Goal: Check status

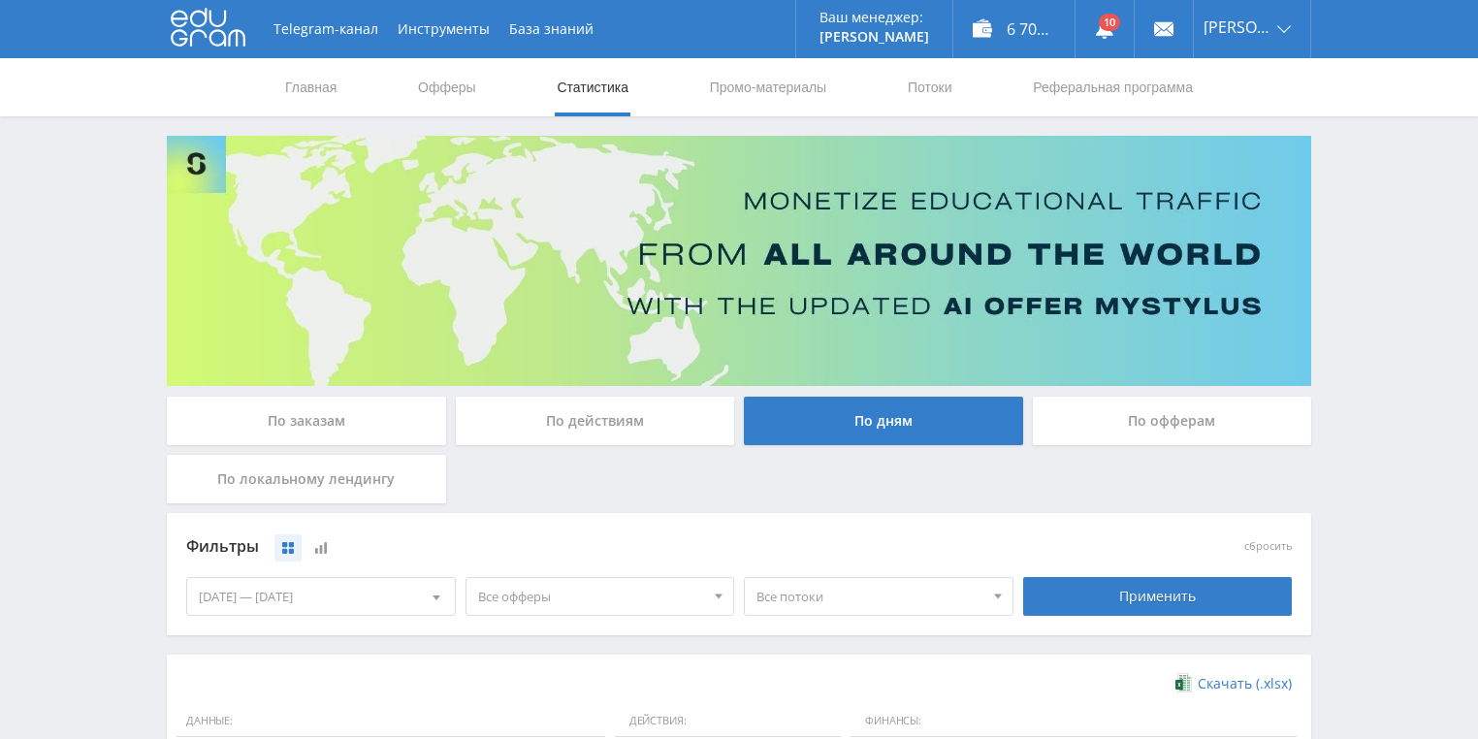
scroll to position [388, 0]
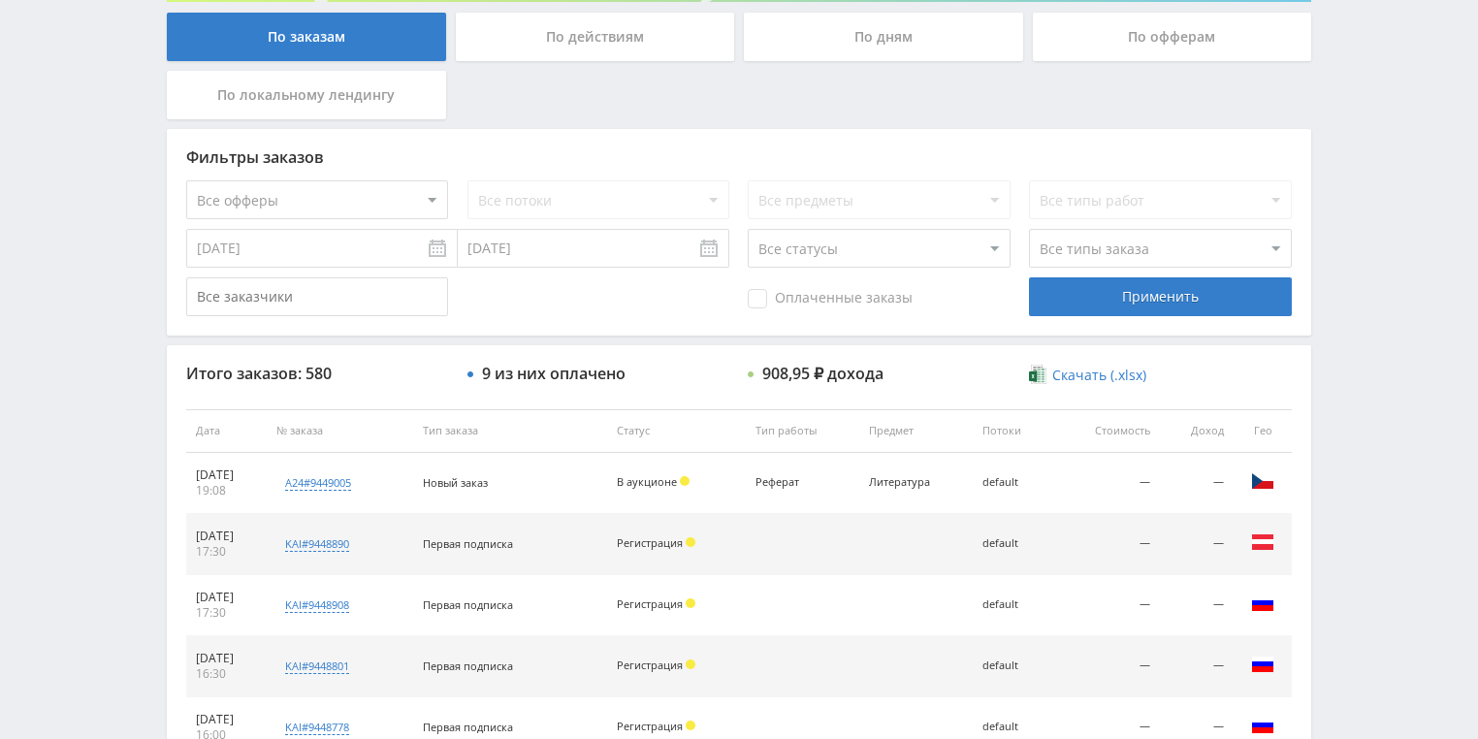
scroll to position [388, 0]
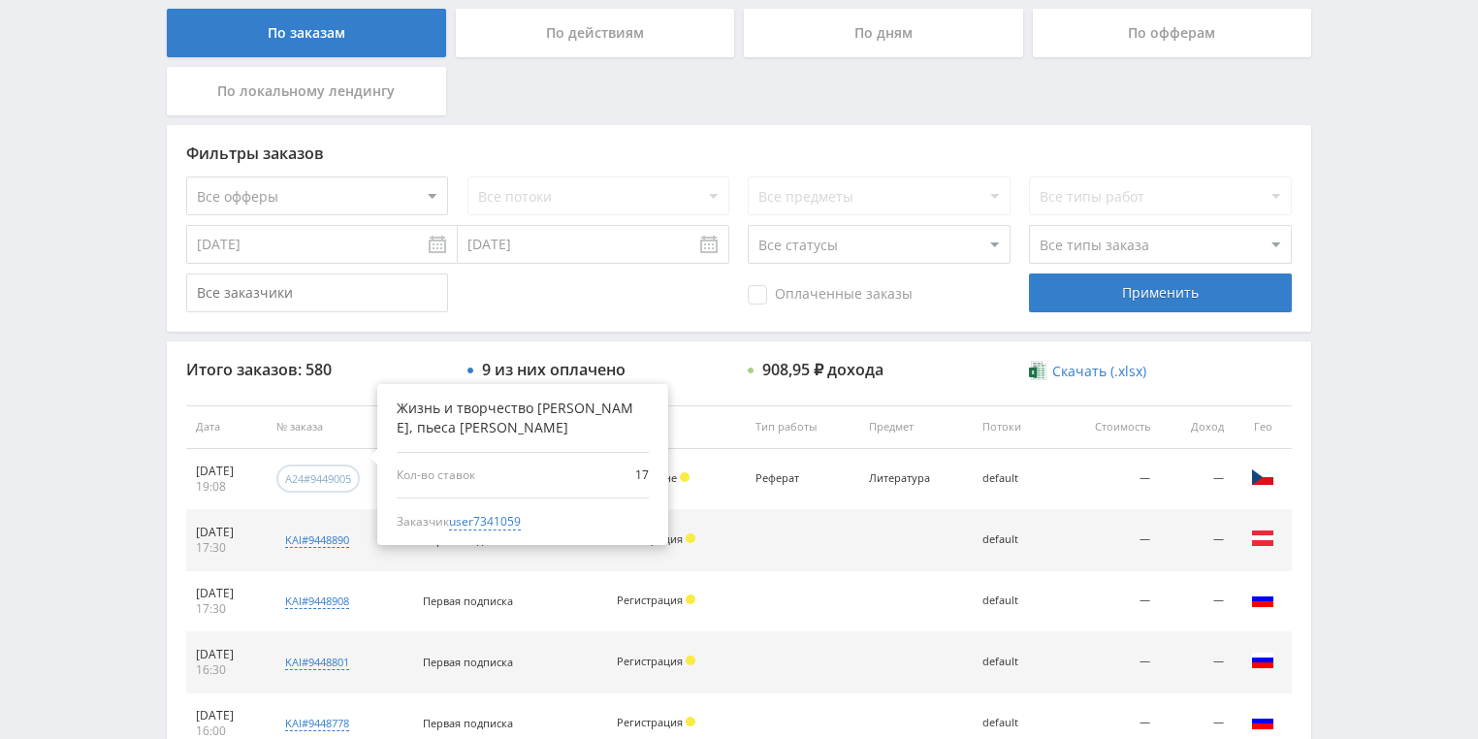
click at [351, 482] on div "a24#9449005" at bounding box center [318, 478] width 66 height 15
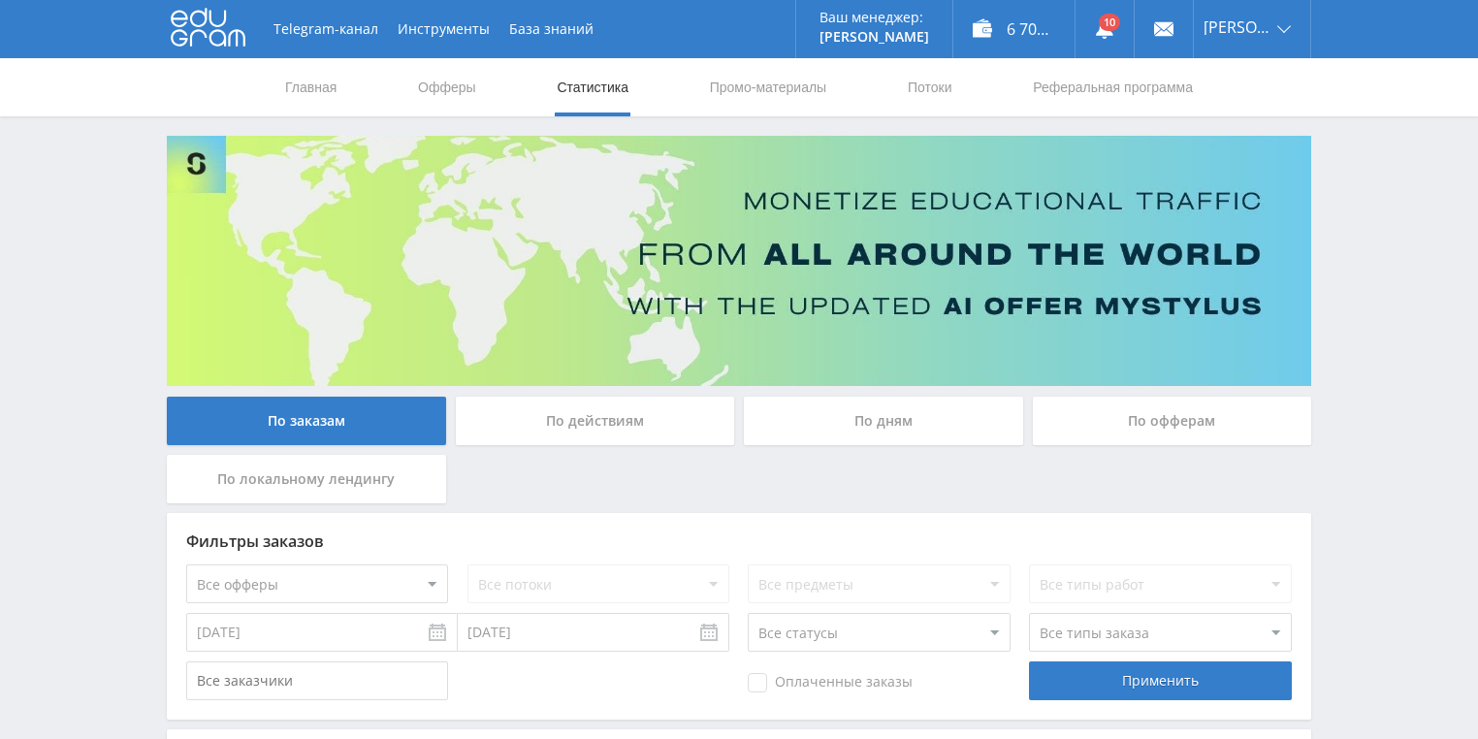
scroll to position [0, 0]
click at [571, 430] on div "По действиям" at bounding box center [595, 421] width 279 height 48
click at [0, 0] on input "По действиям" at bounding box center [0, 0] width 0 height 0
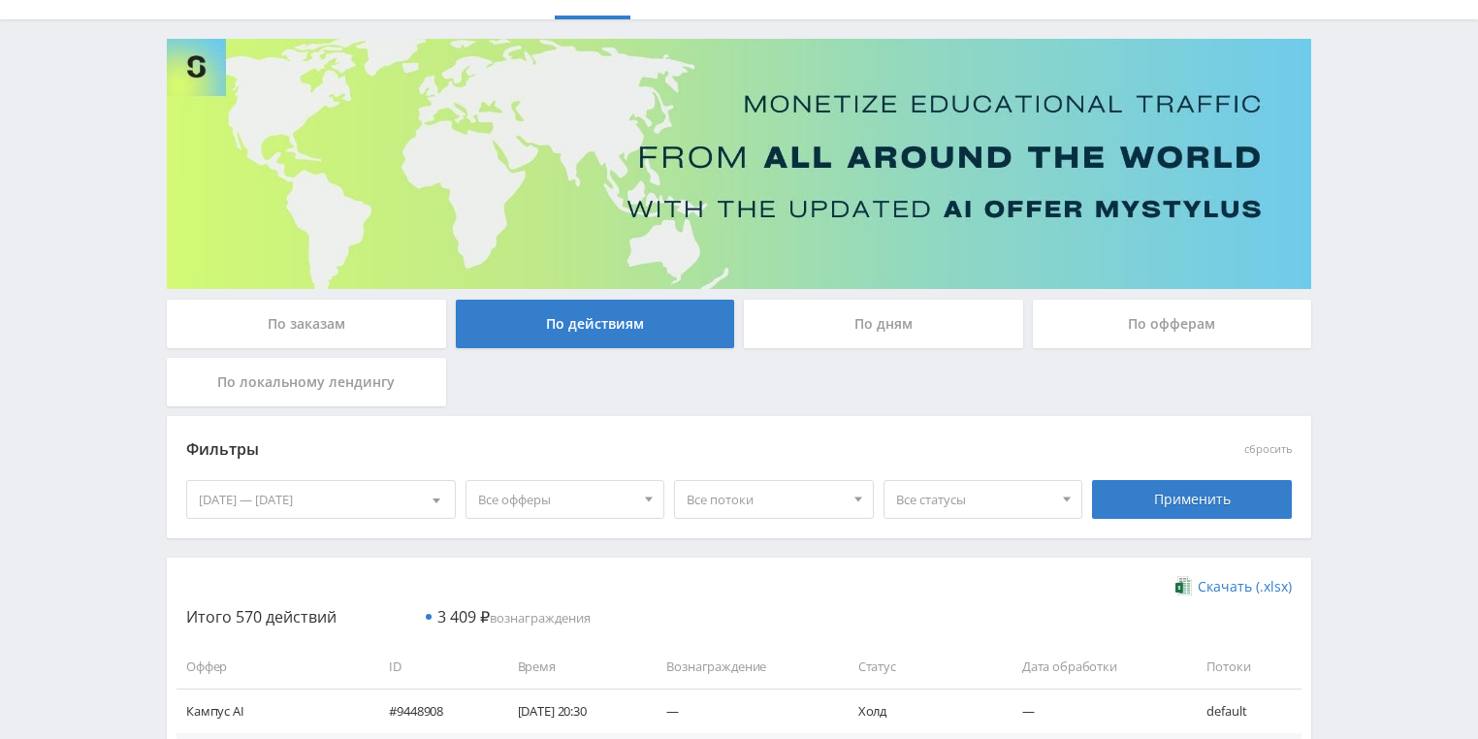
scroll to position [310, 0]
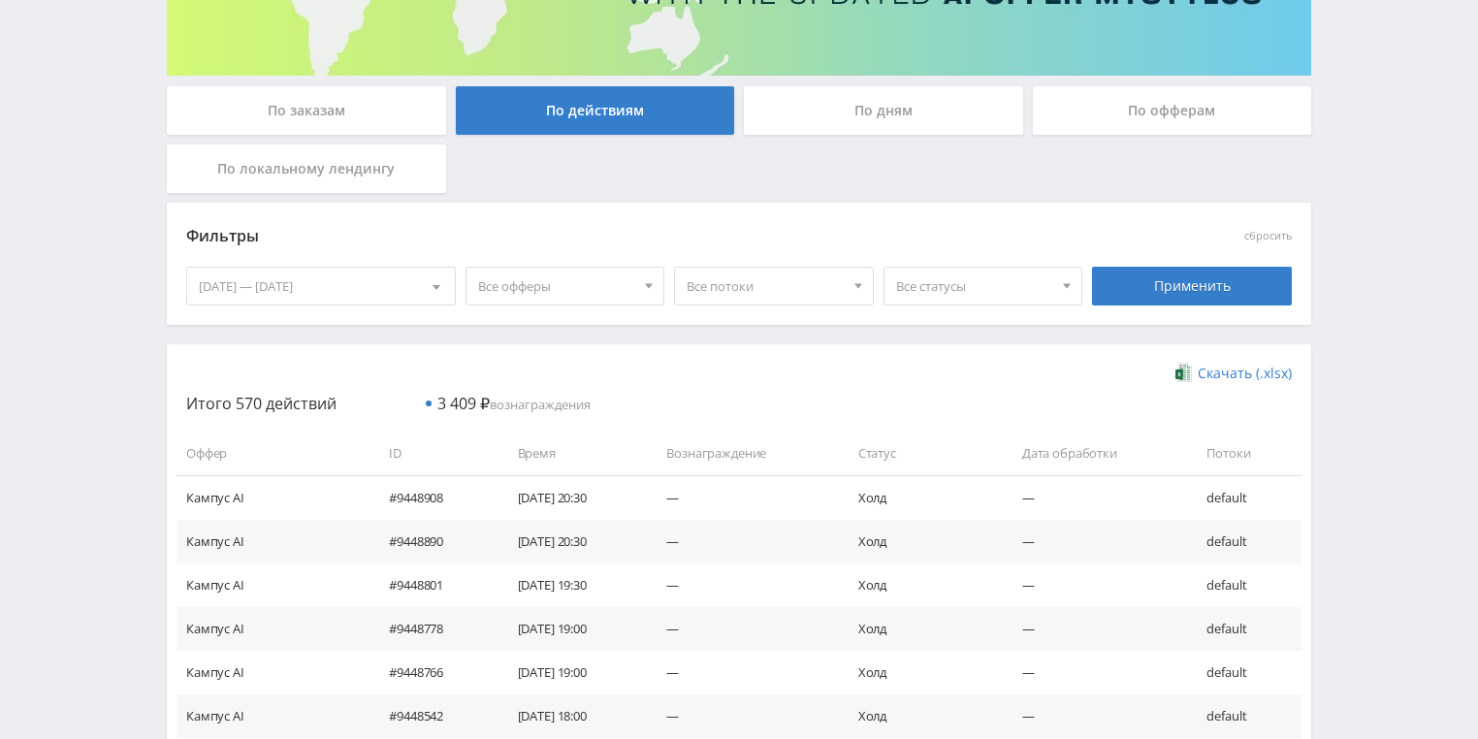
click at [838, 125] on div "По дням" at bounding box center [883, 110] width 279 height 48
click at [0, 0] on input "По дням" at bounding box center [0, 0] width 0 height 0
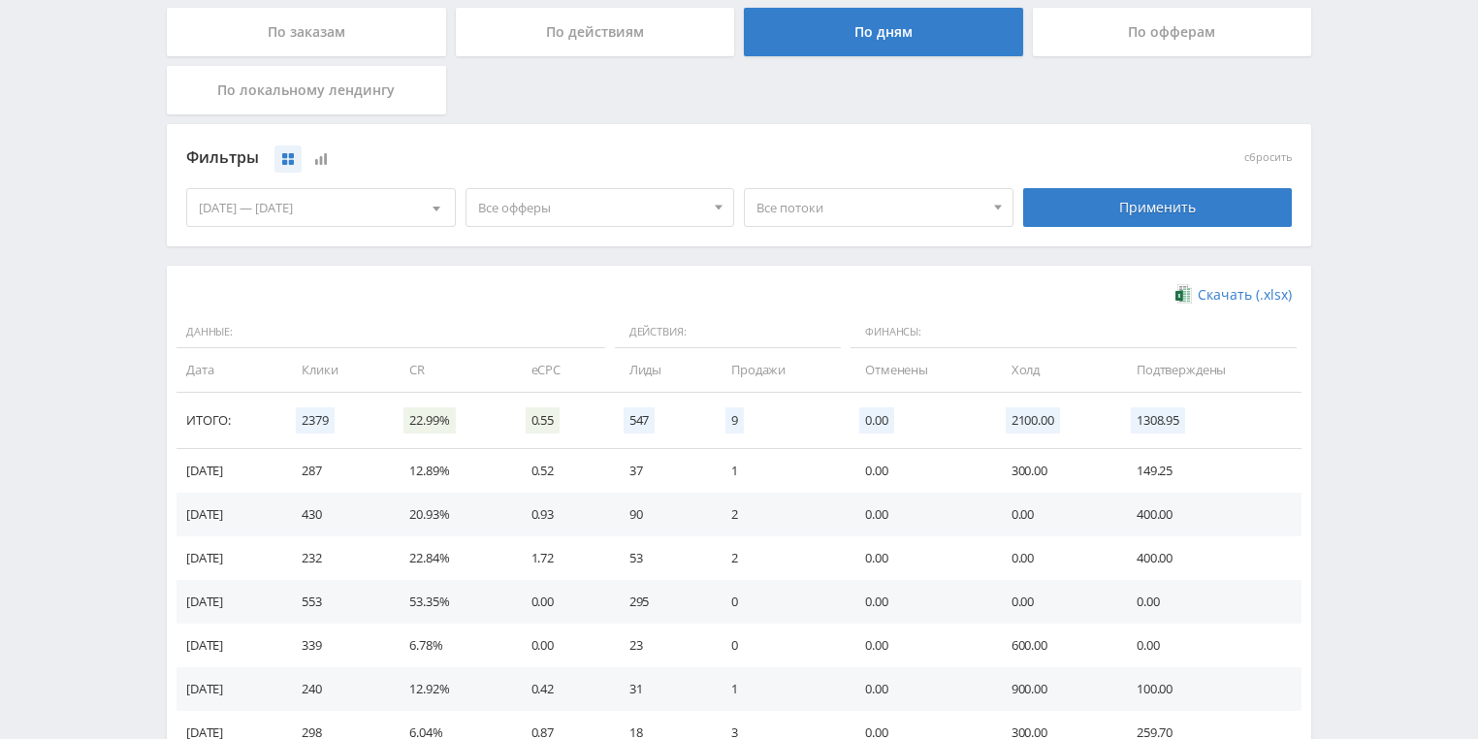
scroll to position [465, 0]
